Goal: Task Accomplishment & Management: Manage account settings

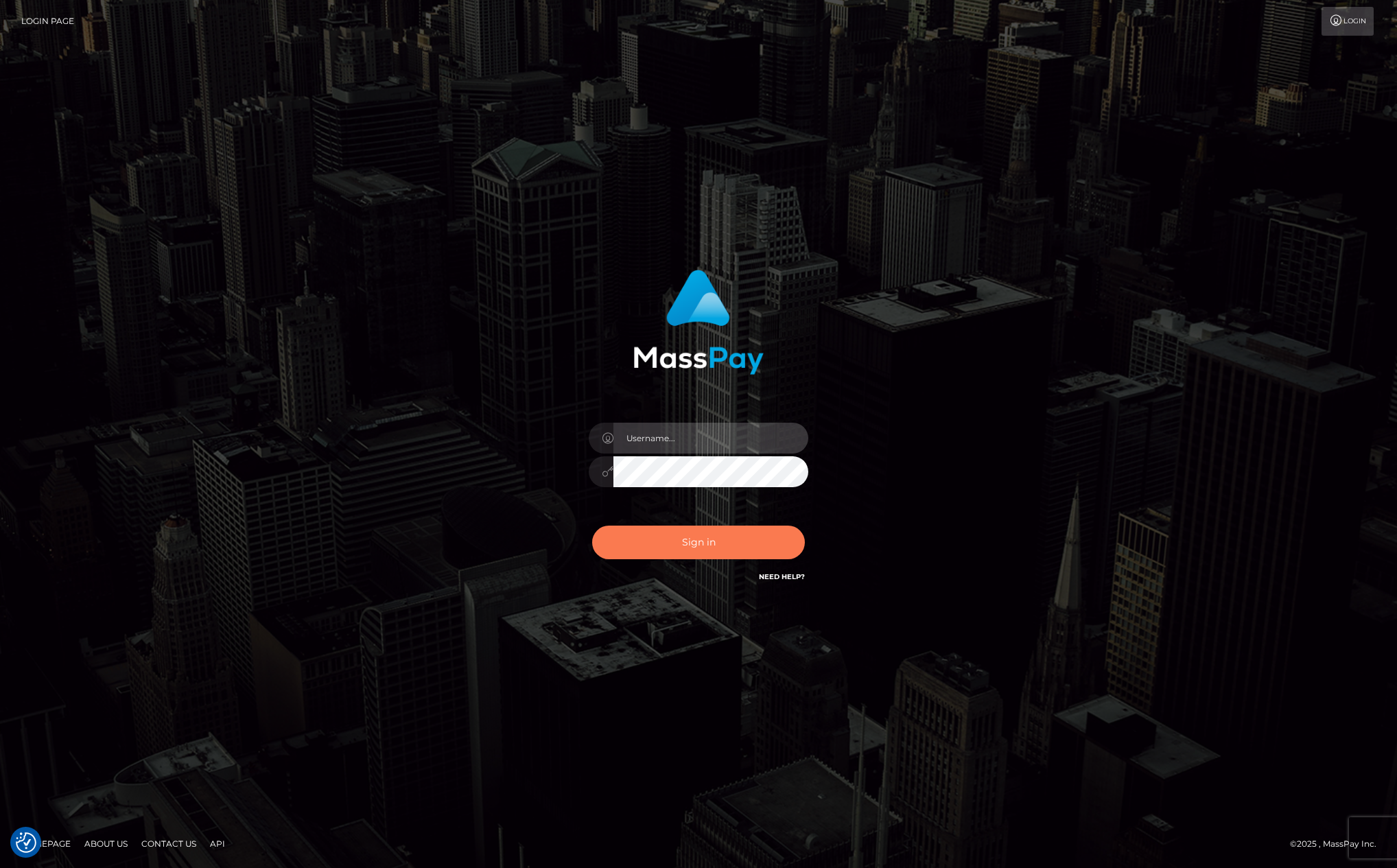
type input "[PERSON_NAME][DOMAIN_NAME]"
click at [739, 540] on button "Sign in" at bounding box center [698, 542] width 213 height 33
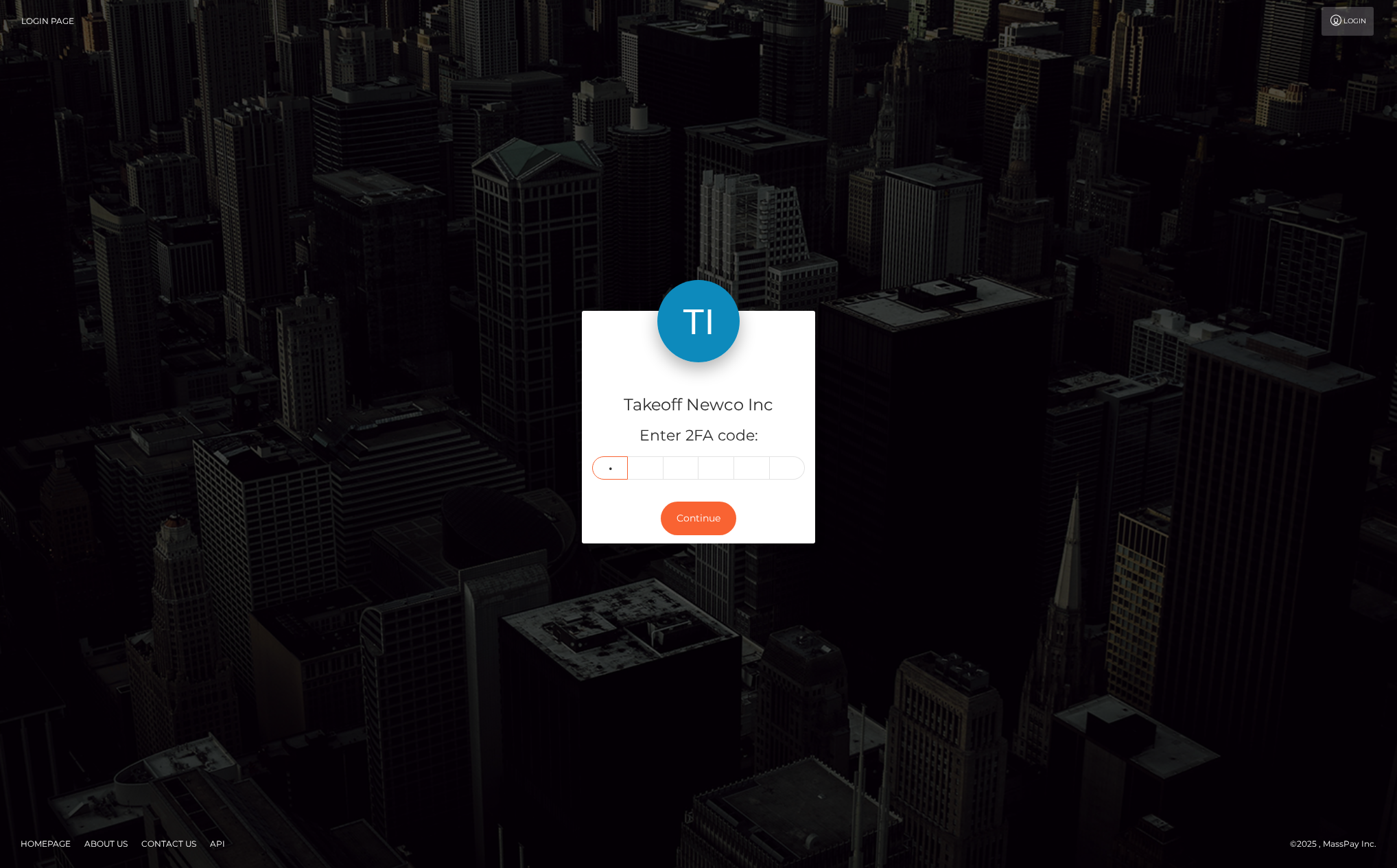
type input "3"
type input "4"
type input "2"
type input "3"
type input "6"
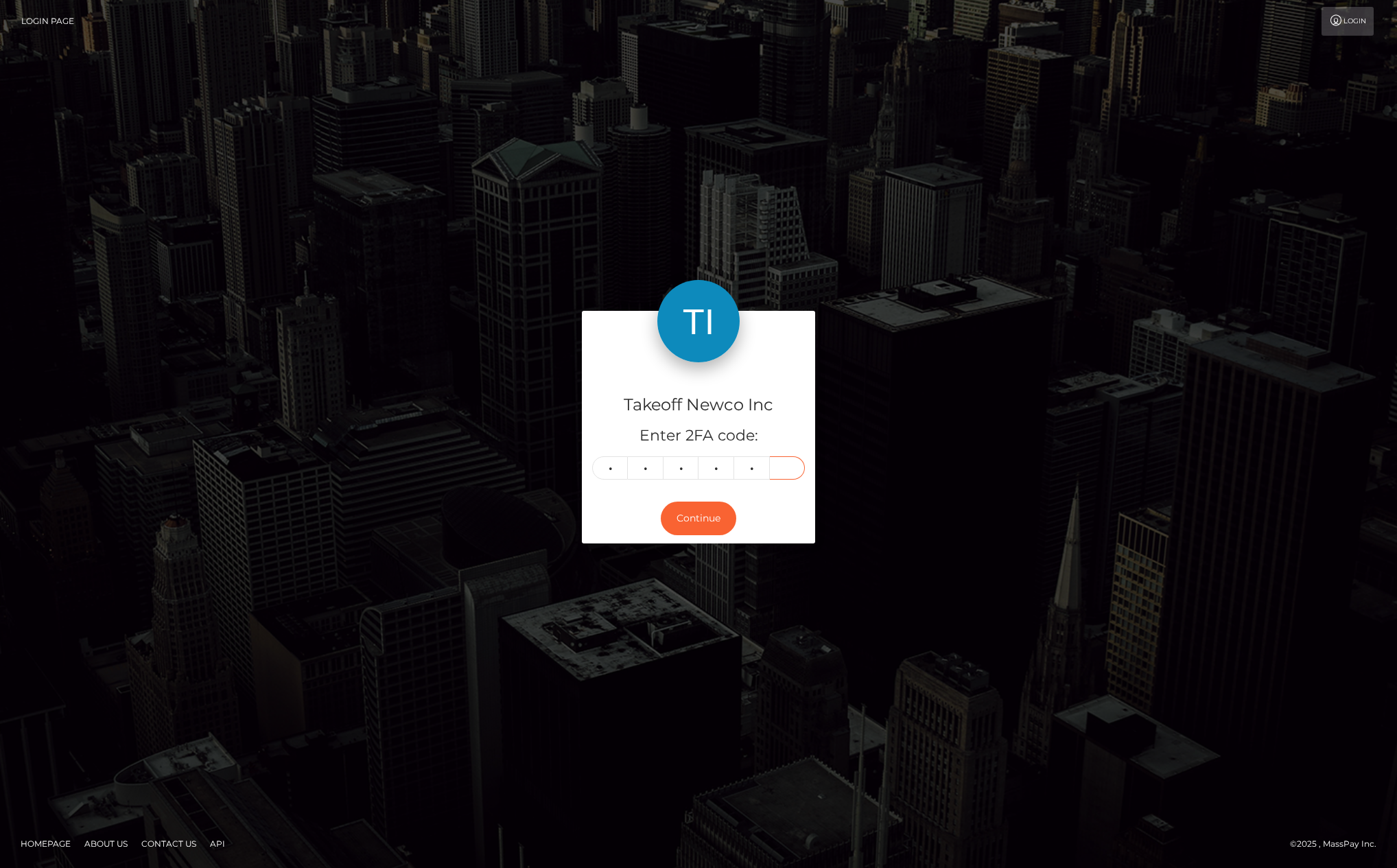
type input "7"
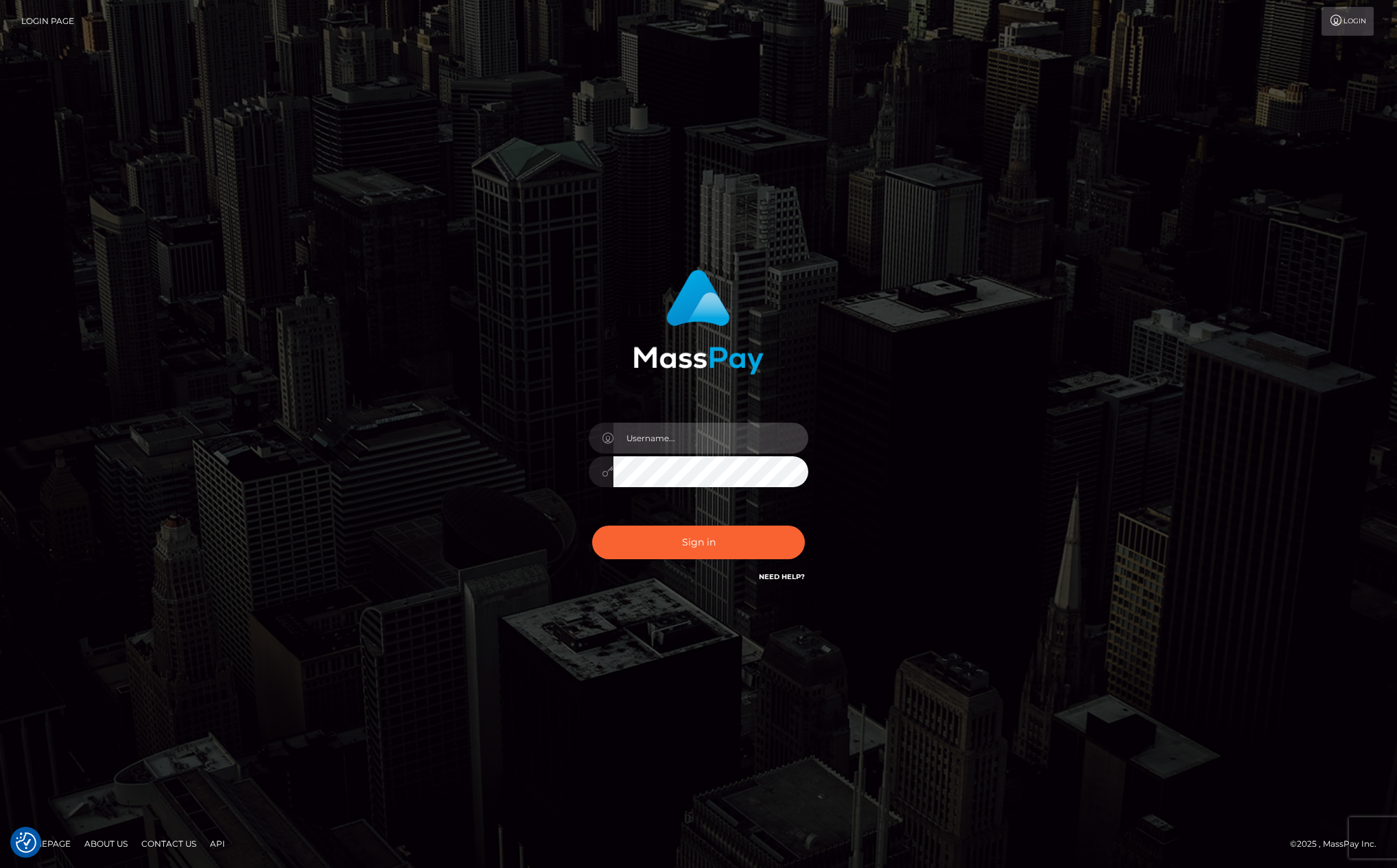
type input "[PERSON_NAME][DOMAIN_NAME]"
click at [326, 261] on div "kevin.club Sign in" at bounding box center [698, 433] width 782 height 349
click at [1248, 588] on div "[PERSON_NAME][DOMAIN_NAME]" at bounding box center [698, 433] width 1397 height 555
click at [985, 599] on div "kevin.club Sign in" at bounding box center [698, 433] width 782 height 349
